Goal: Entertainment & Leisure: Consume media (video, audio)

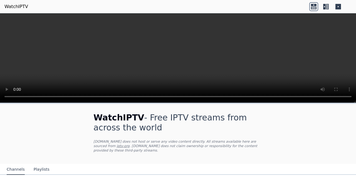
click at [327, 7] on icon at bounding box center [325, 6] width 9 height 9
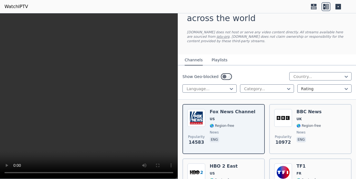
scroll to position [30, 0]
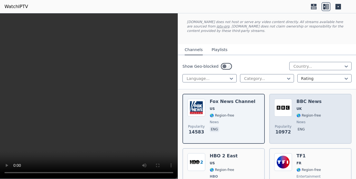
click at [292, 110] on img at bounding box center [283, 108] width 18 height 18
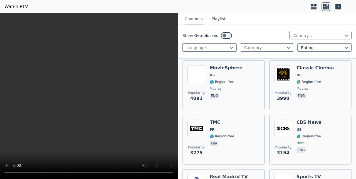
scroll to position [240, 0]
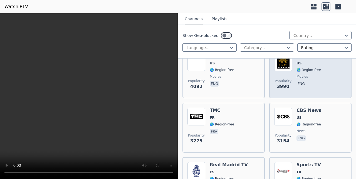
click at [322, 77] on span "movies" at bounding box center [315, 77] width 38 height 4
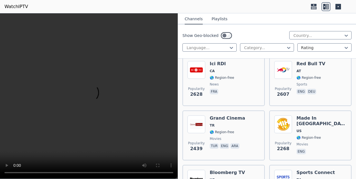
scroll to position [480, 0]
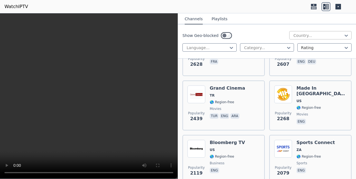
click at [312, 39] on div "Country..." at bounding box center [320, 35] width 62 height 8
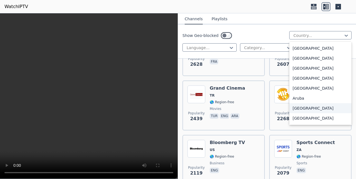
scroll to position [60, 0]
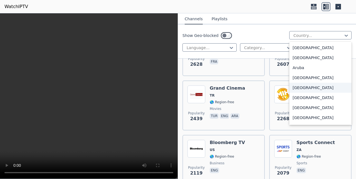
click at [309, 93] on div "[GEOGRAPHIC_DATA]" at bounding box center [320, 88] width 62 height 10
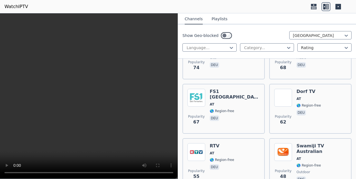
scroll to position [515, 0]
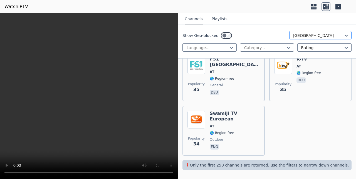
click at [310, 34] on div at bounding box center [318, 36] width 51 height 6
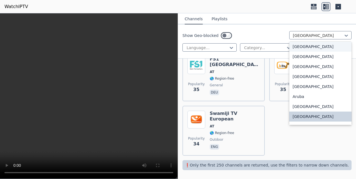
scroll to position [0, 0]
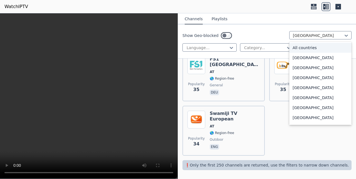
click at [304, 51] on div "All countries" at bounding box center [320, 48] width 62 height 10
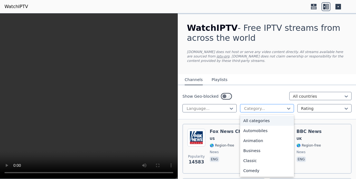
click at [279, 107] on div at bounding box center [265, 109] width 43 height 6
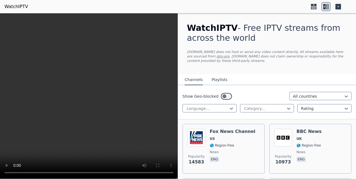
click at [265, 85] on nav "Channels Playlists" at bounding box center [267, 79] width 178 height 11
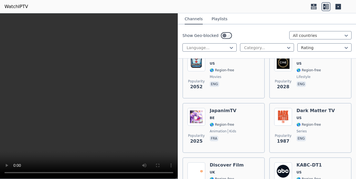
scroll to position [630, 0]
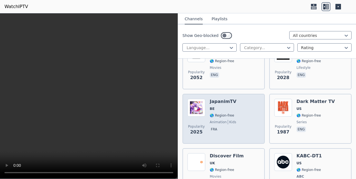
click at [245, 117] on div "Popularity 2025 JapanimTV BE 🌎 Region-free animation kids fra" at bounding box center [223, 119] width 72 height 40
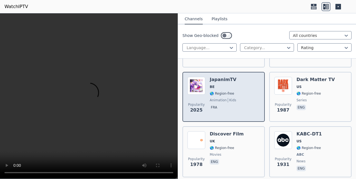
scroll to position [661, 0]
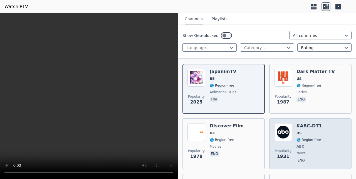
click at [316, 141] on span "🌎 Region-free" at bounding box center [308, 140] width 24 height 4
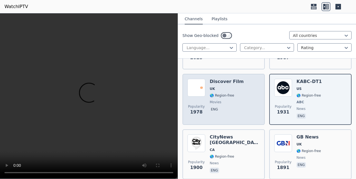
scroll to position [721, 0]
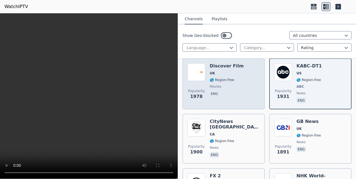
click at [244, 139] on span "🌎 Region-free" at bounding box center [235, 141] width 50 height 4
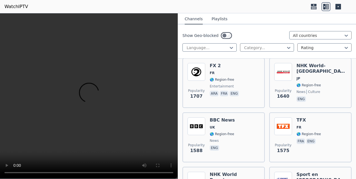
scroll to position [841, 0]
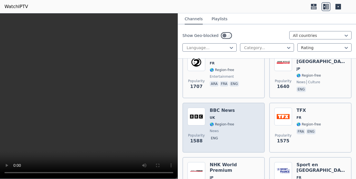
click at [241, 122] on div "Popularity 1588 BBC News UK 🌎 Region-free news eng" at bounding box center [223, 128] width 72 height 40
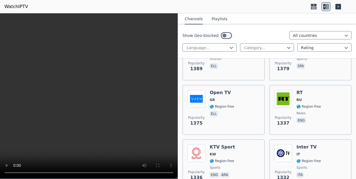
scroll to position [1081, 0]
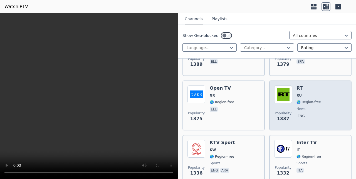
click at [324, 93] on div "Popularity 1337 RT RU 🌎 Region-free news eng" at bounding box center [310, 106] width 72 height 40
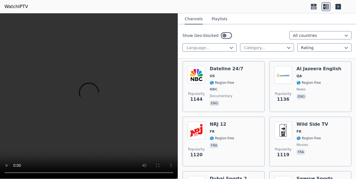
scroll to position [1441, 0]
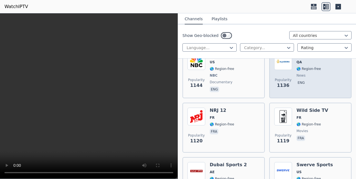
click at [321, 73] on div "Al Jazeera English QA 🌎 Region-free news eng" at bounding box center [318, 72] width 45 height 41
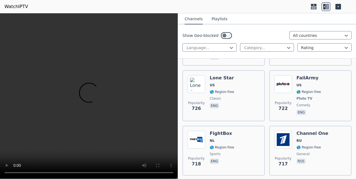
scroll to position [2792, 0]
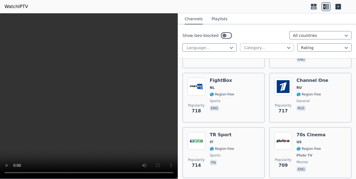
click at [265, 46] on div at bounding box center [265, 48] width 43 height 6
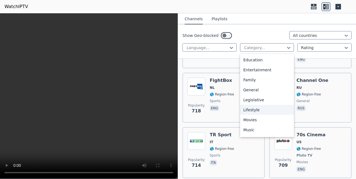
scroll to position [120, 0]
click at [264, 109] on div "News" at bounding box center [267, 110] width 54 height 10
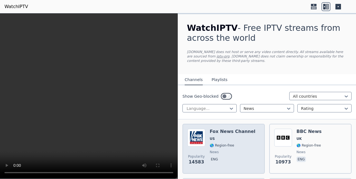
click at [239, 132] on h6 "Fox News Channel" at bounding box center [233, 132] width 46 height 6
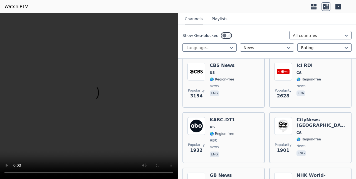
scroll to position [120, 0]
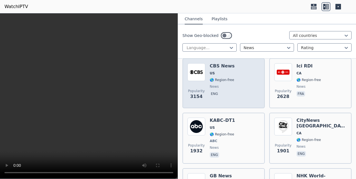
click at [243, 93] on div "Popularity 3154 CBS News US 🌎 Region-free news eng" at bounding box center [223, 83] width 72 height 40
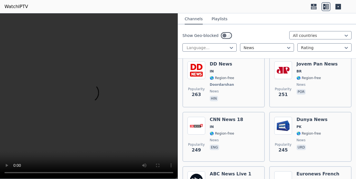
scroll to position [1201, 0]
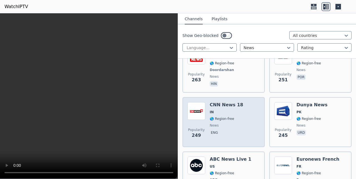
click at [264, 102] on div "Popularity 249 CNN News 18 IN 🌎 Region-free news eng" at bounding box center [223, 122] width 82 height 50
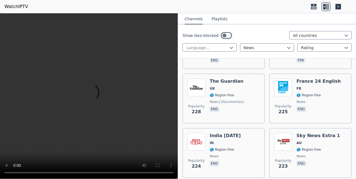
scroll to position [1351, 0]
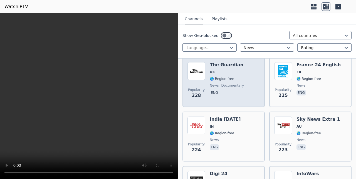
click at [246, 80] on div "Popularity 228 The Guardian UK 🌎 Region-free news documentary eng" at bounding box center [223, 82] width 72 height 40
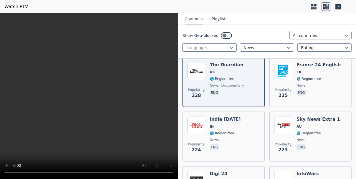
click at [217, 17] on button "Playlists" at bounding box center [220, 19] width 16 height 11
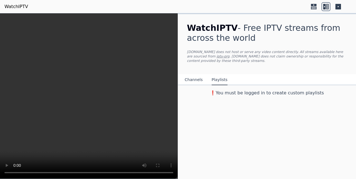
scroll to position [0, 0]
click at [196, 77] on button "Channels" at bounding box center [194, 80] width 18 height 11
